Goal: Find specific page/section: Find specific page/section

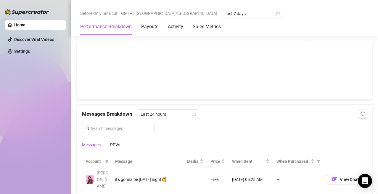
scroll to position [562, 0]
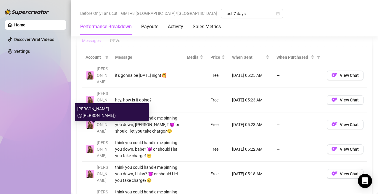
click at [87, 145] on img at bounding box center [90, 149] width 8 height 8
click at [93, 145] on img at bounding box center [90, 149] width 8 height 8
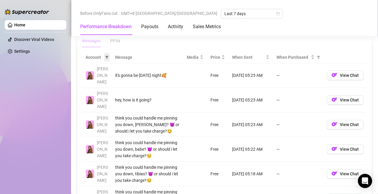
click at [106, 59] on span at bounding box center [107, 57] width 6 height 9
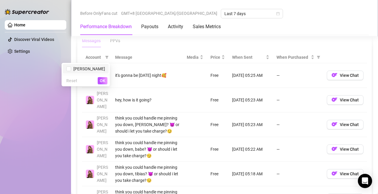
drag, startPoint x: 81, startPoint y: 70, endPoint x: 86, endPoint y: 71, distance: 4.7
click at [71, 70] on input "checkbox" at bounding box center [68, 68] width 5 height 5
checkbox input "false"
click at [149, 50] on div "Account Message Media Price When Sent When Purchased [PERSON_NAME] it's gonna b…" at bounding box center [224, 188] width 294 height 283
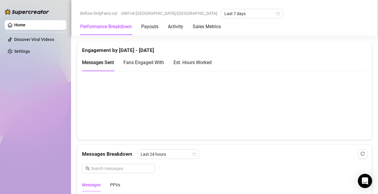
scroll to position [414, 0]
